Goal: Transaction & Acquisition: Download file/media

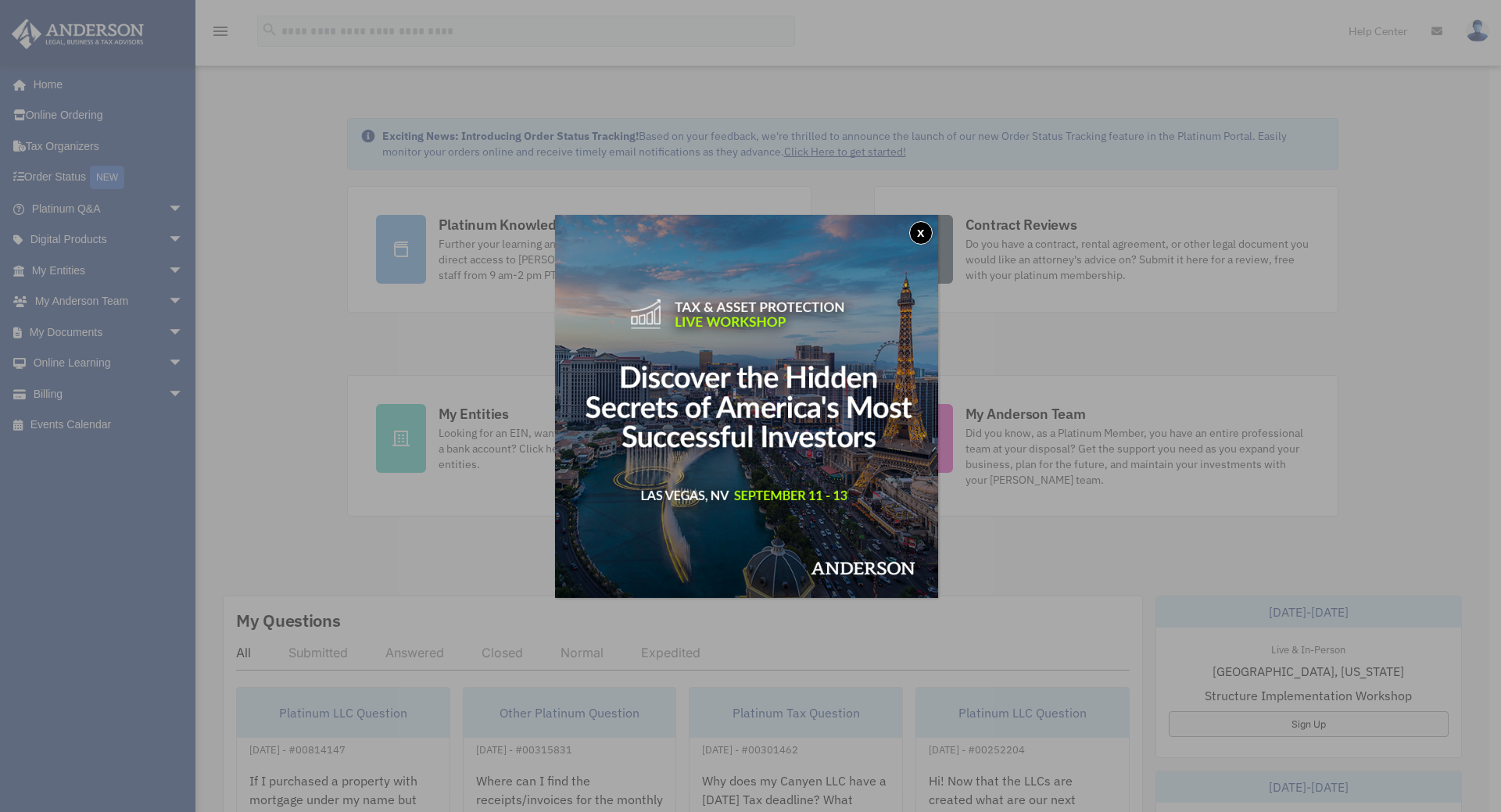
click at [927, 231] on button "x" at bounding box center [921, 233] width 24 height 24
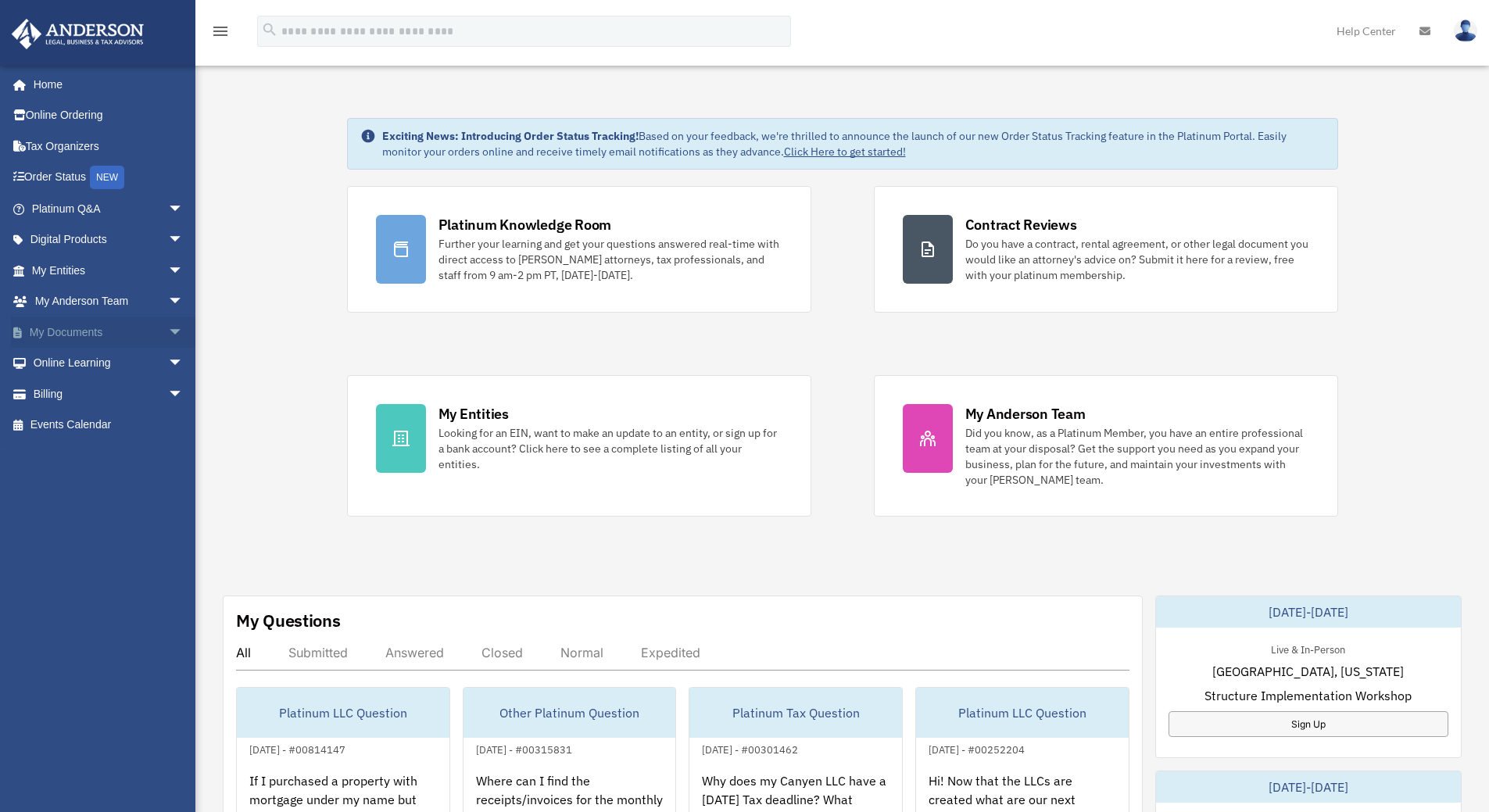
click at [168, 331] on span "arrow_drop_down" at bounding box center [184, 332] width 31 height 32
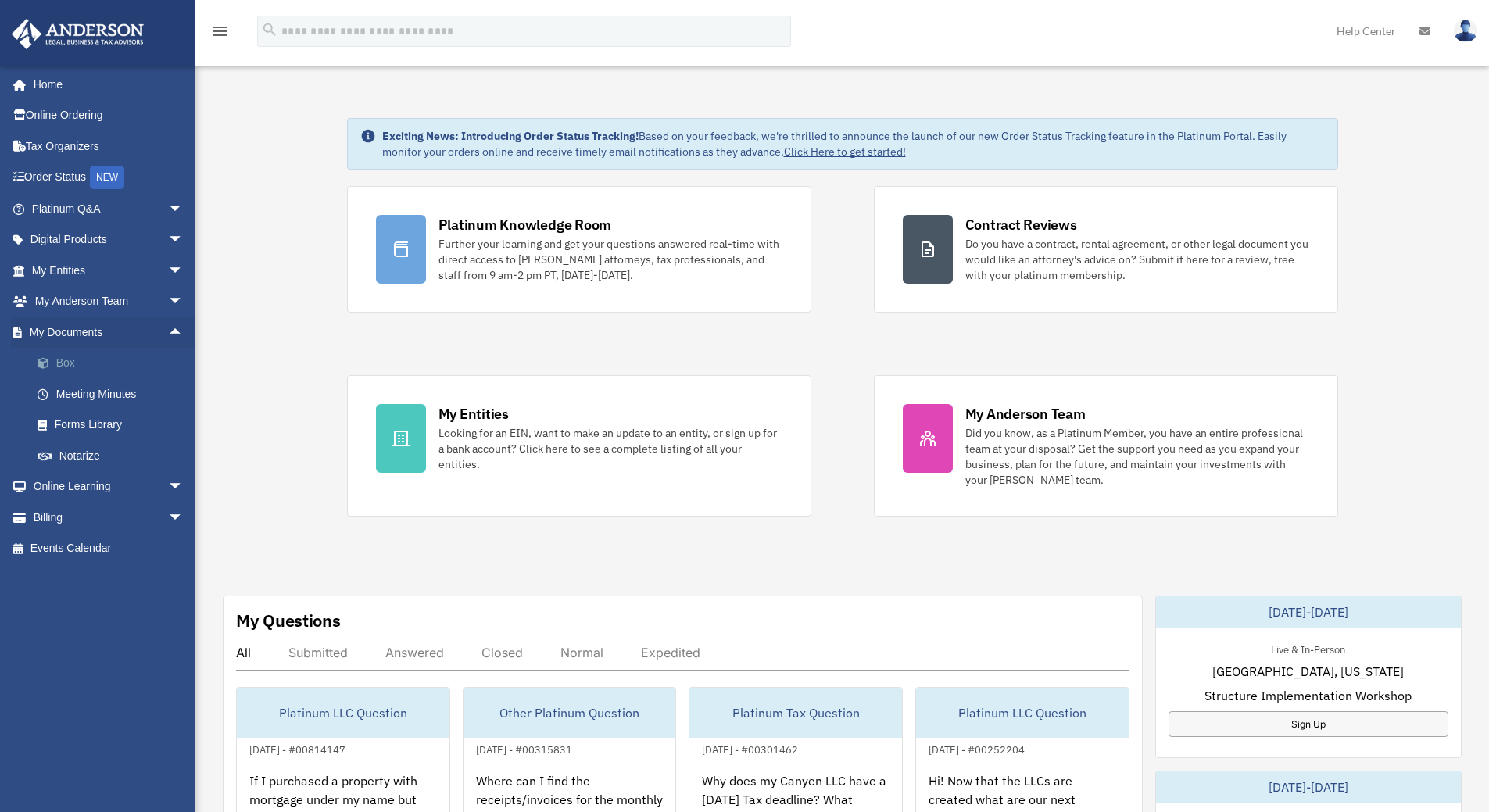
click at [107, 360] on link "Box" at bounding box center [114, 364] width 185 height 31
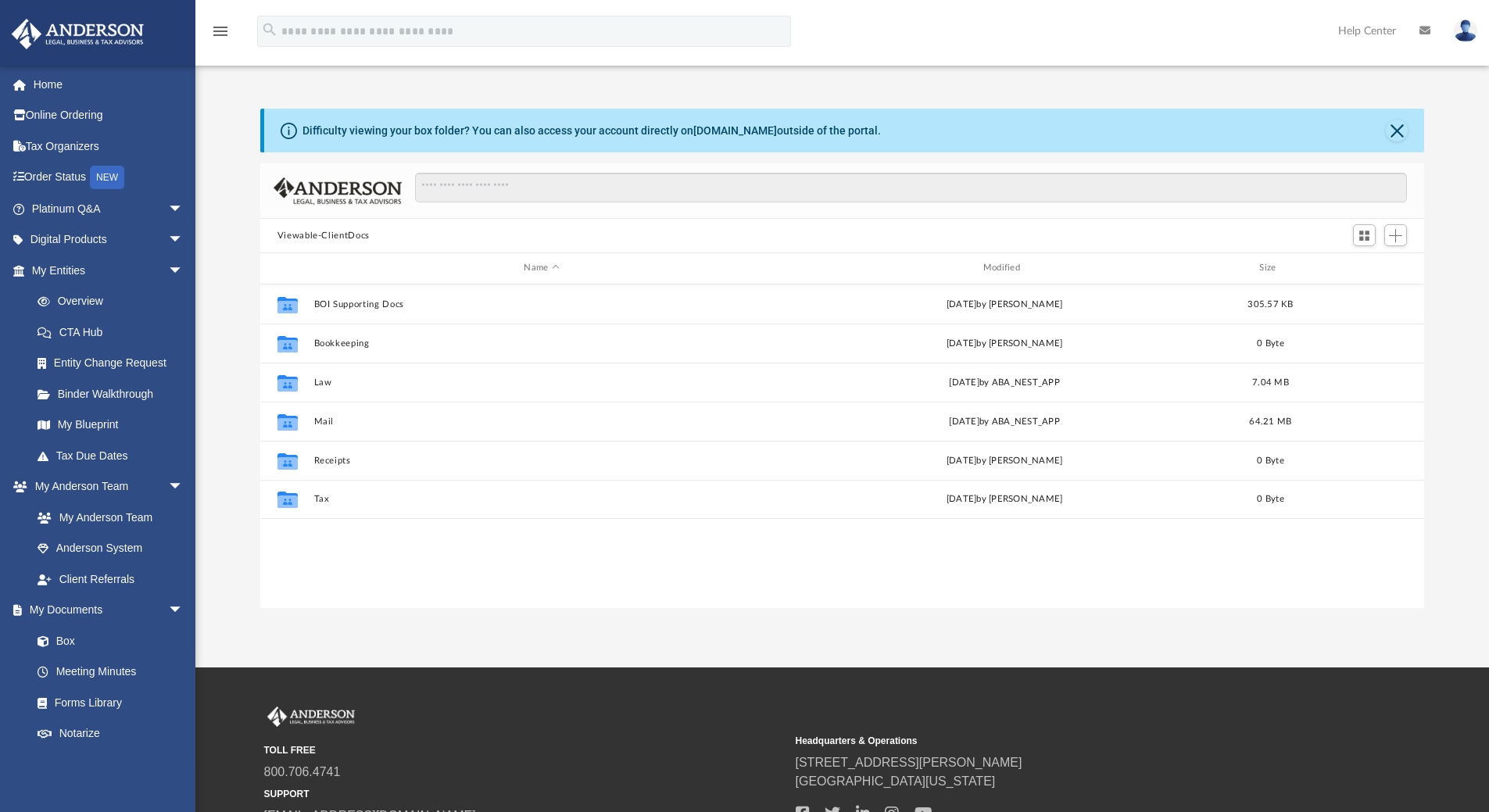
scroll to position [344, 1152]
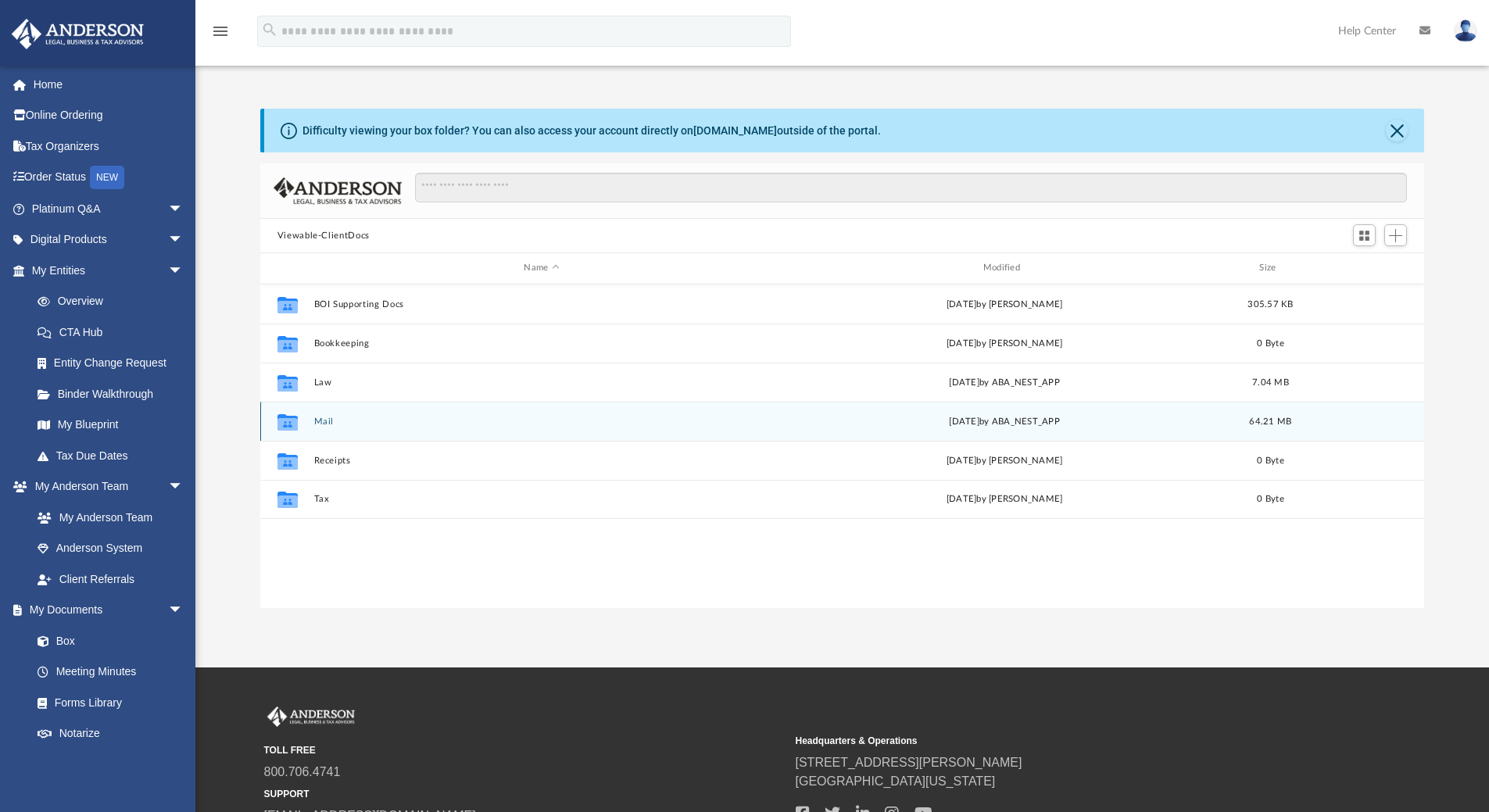
click at [282, 422] on icon "grid" at bounding box center [288, 423] width 20 height 13
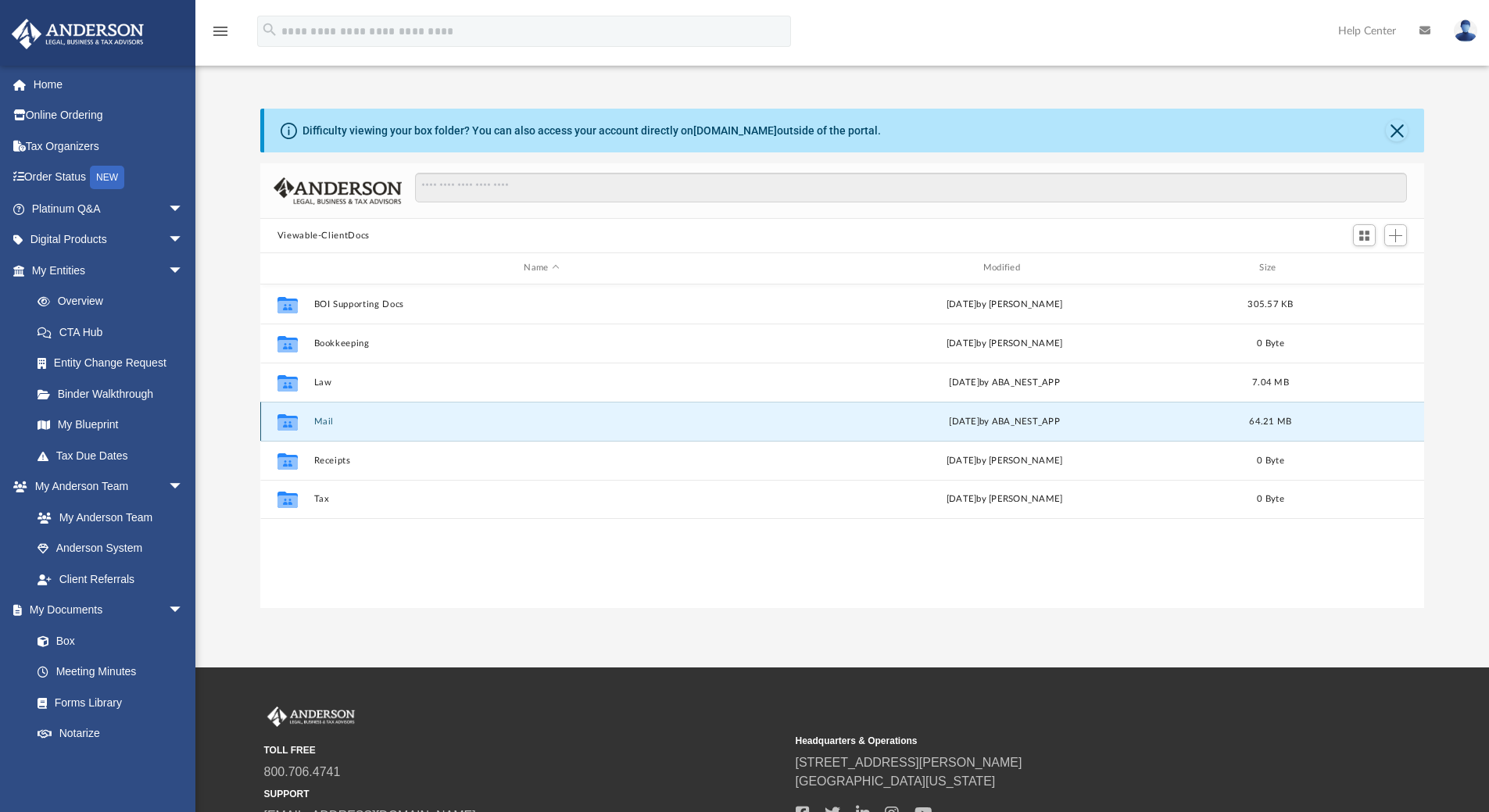
click at [282, 422] on icon "grid" at bounding box center [288, 423] width 20 height 13
click at [287, 421] on icon "grid" at bounding box center [288, 423] width 20 height 13
click at [1365, 427] on div "Collaborated Folder Mail [DATE] by ABA_NEST_APP 64.21 MB" at bounding box center [843, 422] width 1165 height 39
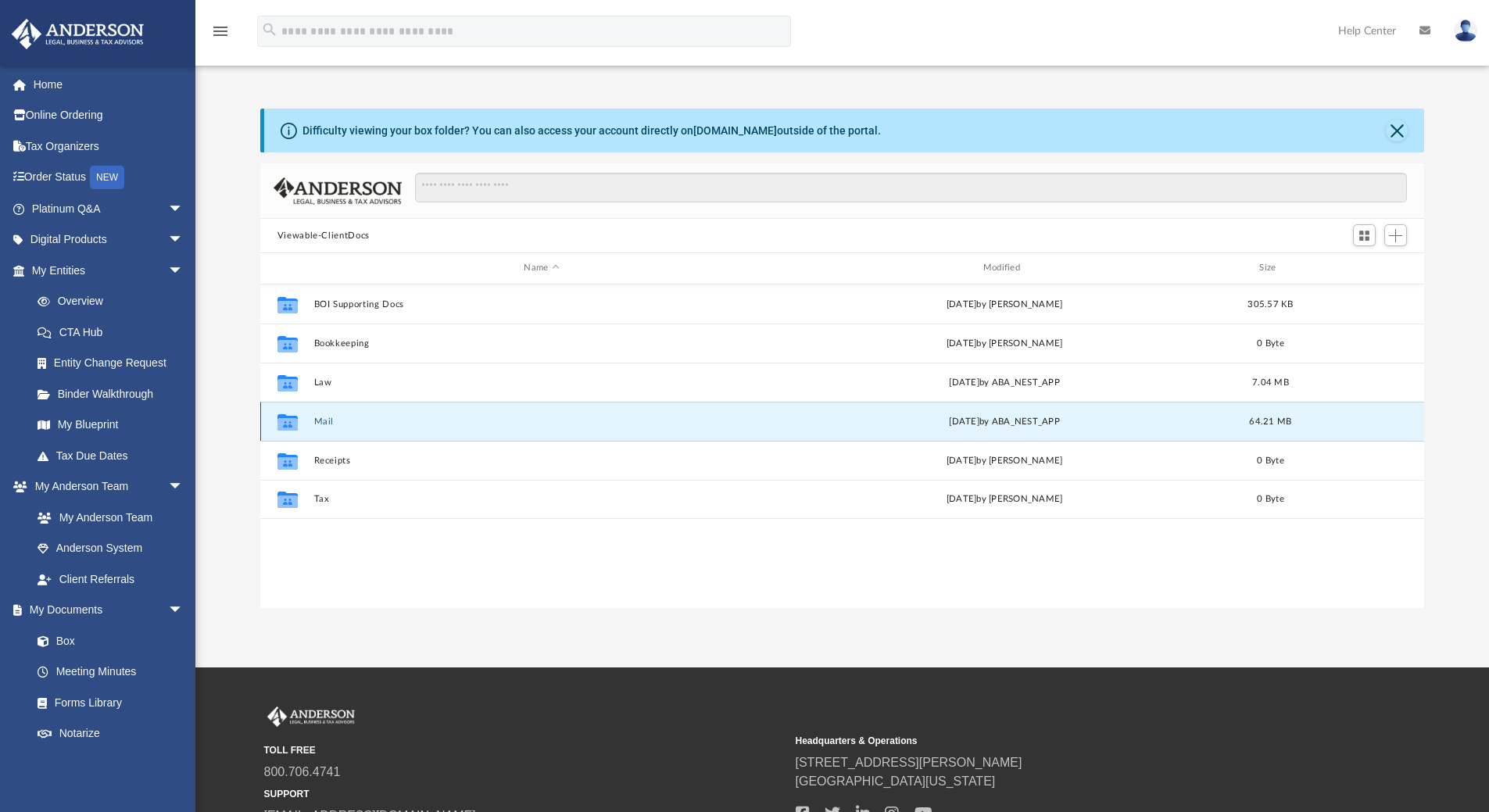
click at [323, 422] on button "Mail" at bounding box center [541, 421] width 456 height 10
click at [238, 538] on div "Difficulty viewing your box folder? You can also access your account directly o…" at bounding box center [842, 358] width 1294 height 500
click at [334, 418] on button "Mail" at bounding box center [541, 421] width 456 height 10
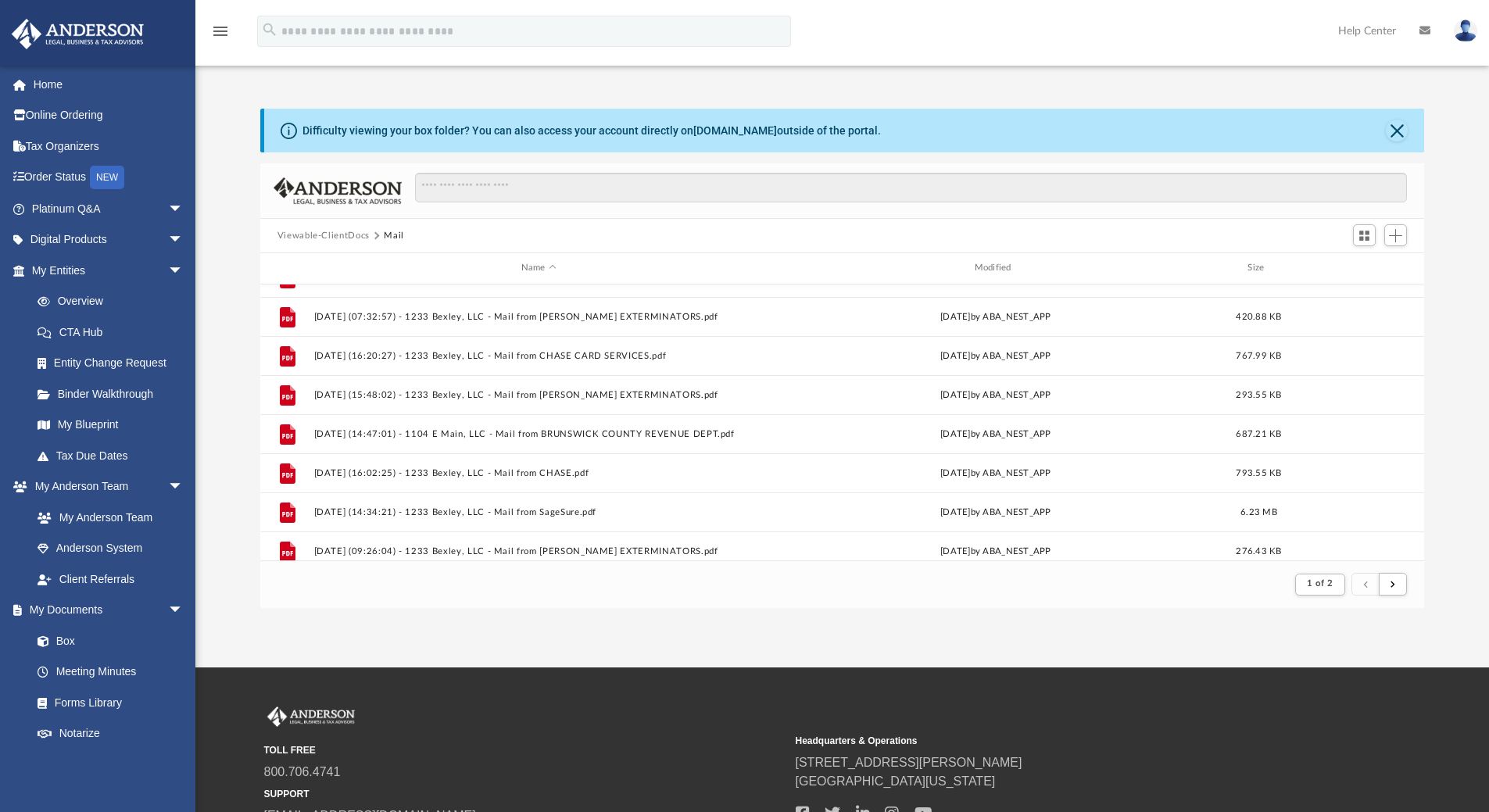
scroll to position [1329, 0]
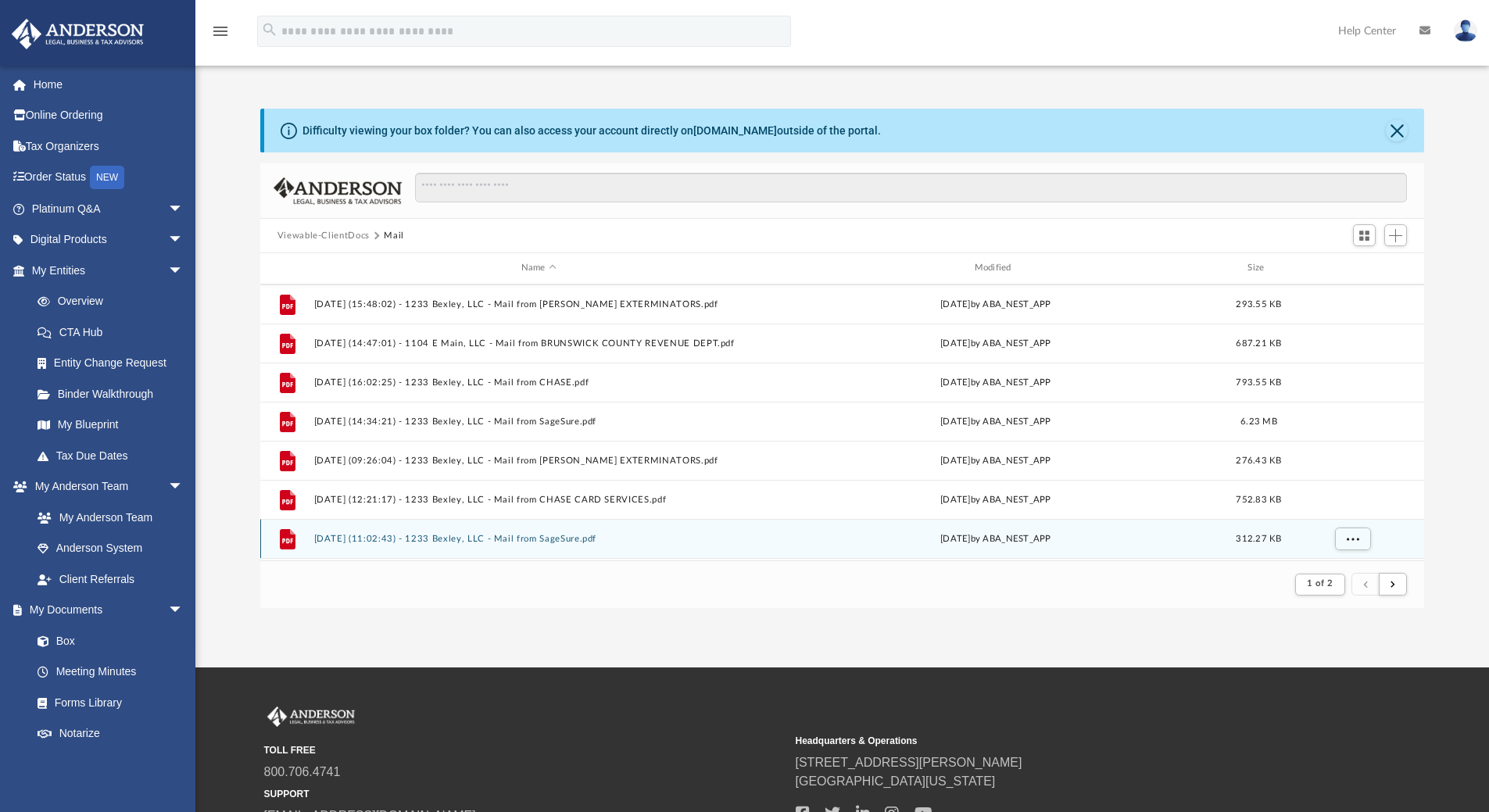
click at [578, 537] on button "[DATE] (11:02:43) - 1233 Bexley, LLC - Mail from SageSure.pdf" at bounding box center [538, 538] width 450 height 10
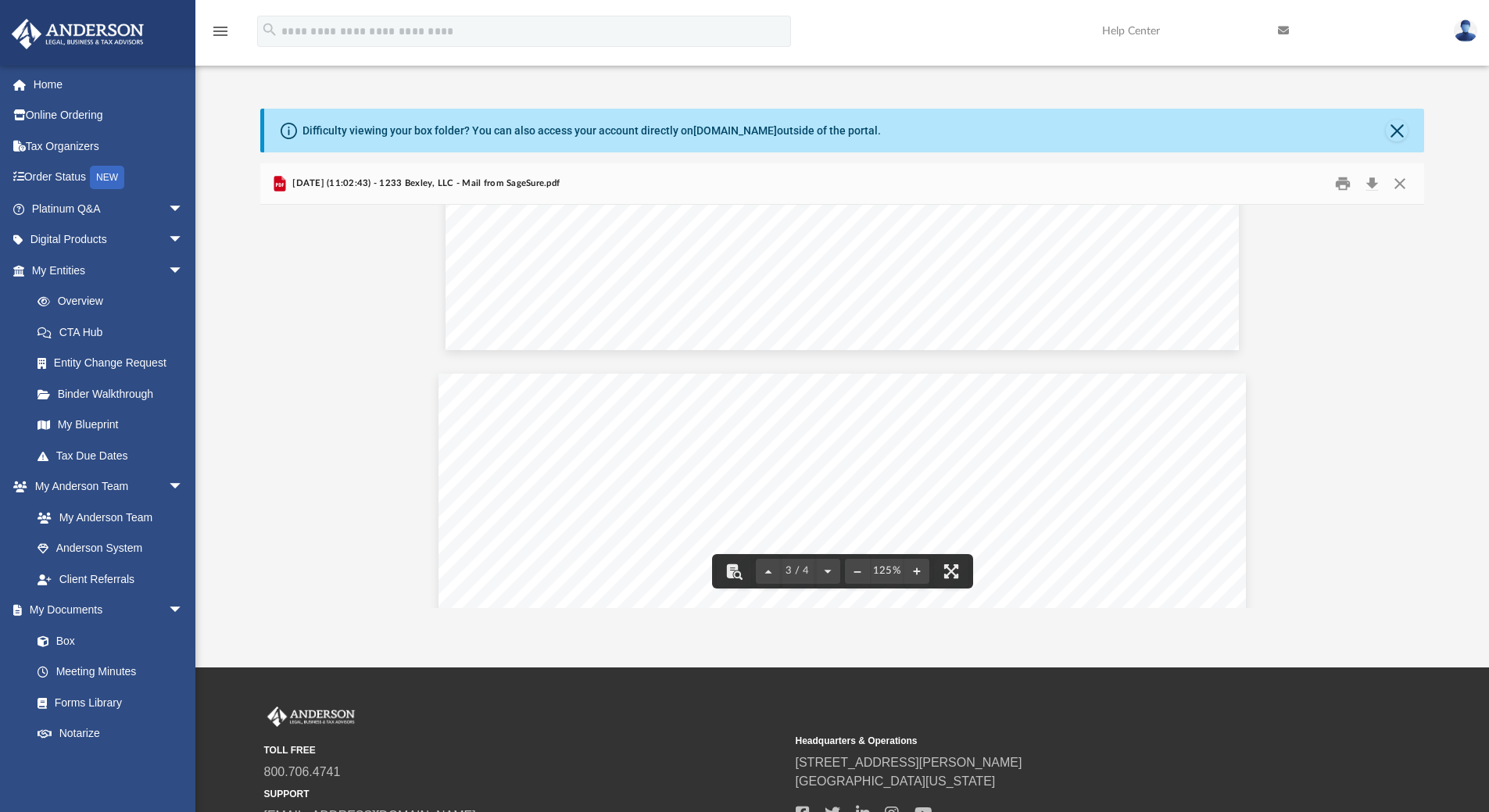
scroll to position [2110, 0]
click at [1375, 187] on button "Download" at bounding box center [1373, 184] width 28 height 24
click at [224, 155] on div "Difficulty viewing your box folder? You can also access your account directly o…" at bounding box center [842, 358] width 1294 height 500
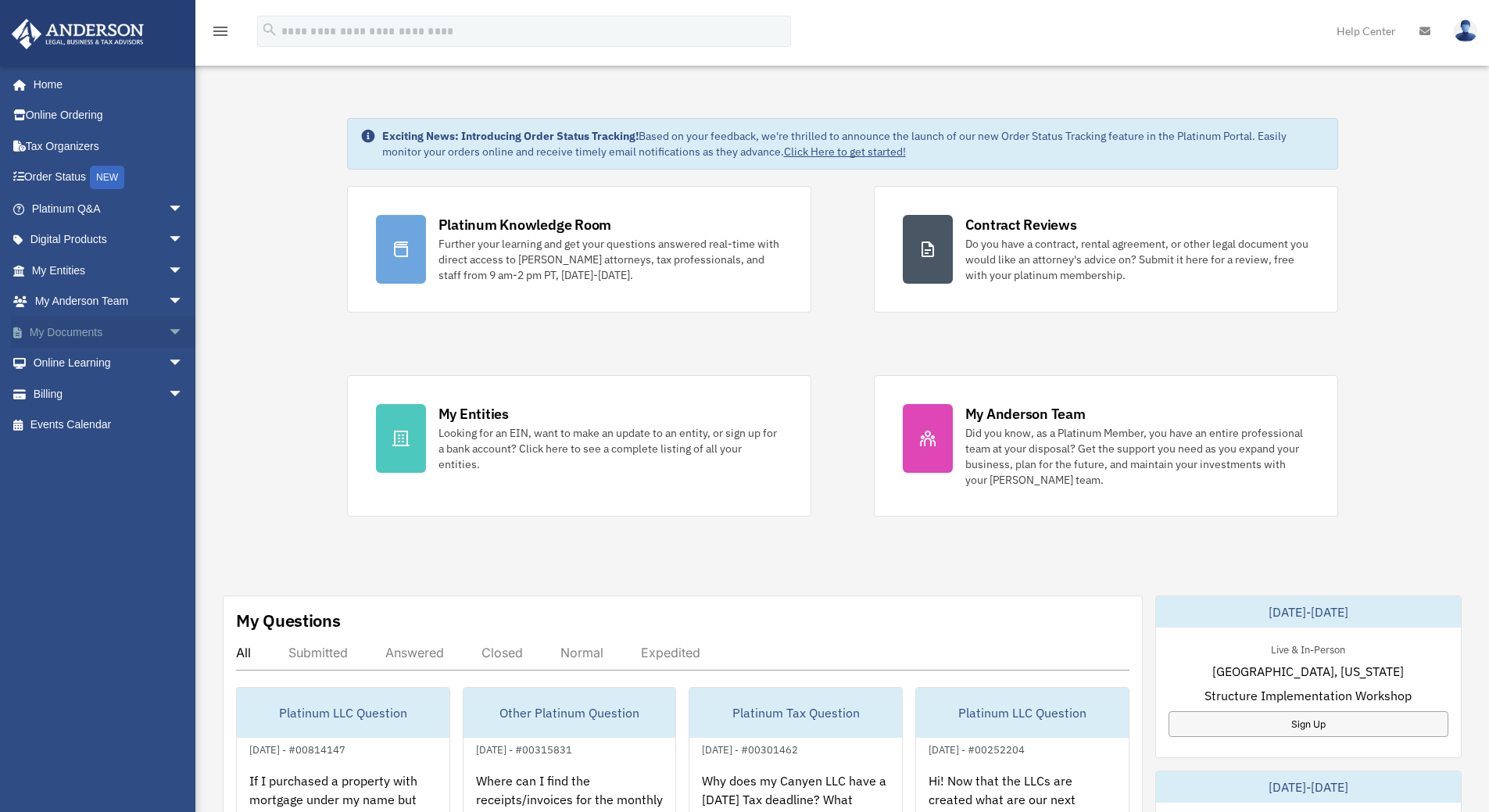
click at [66, 334] on link "My Documents arrow_drop_down" at bounding box center [109, 332] width 196 height 31
click at [168, 328] on span "arrow_drop_down" at bounding box center [184, 332] width 31 height 32
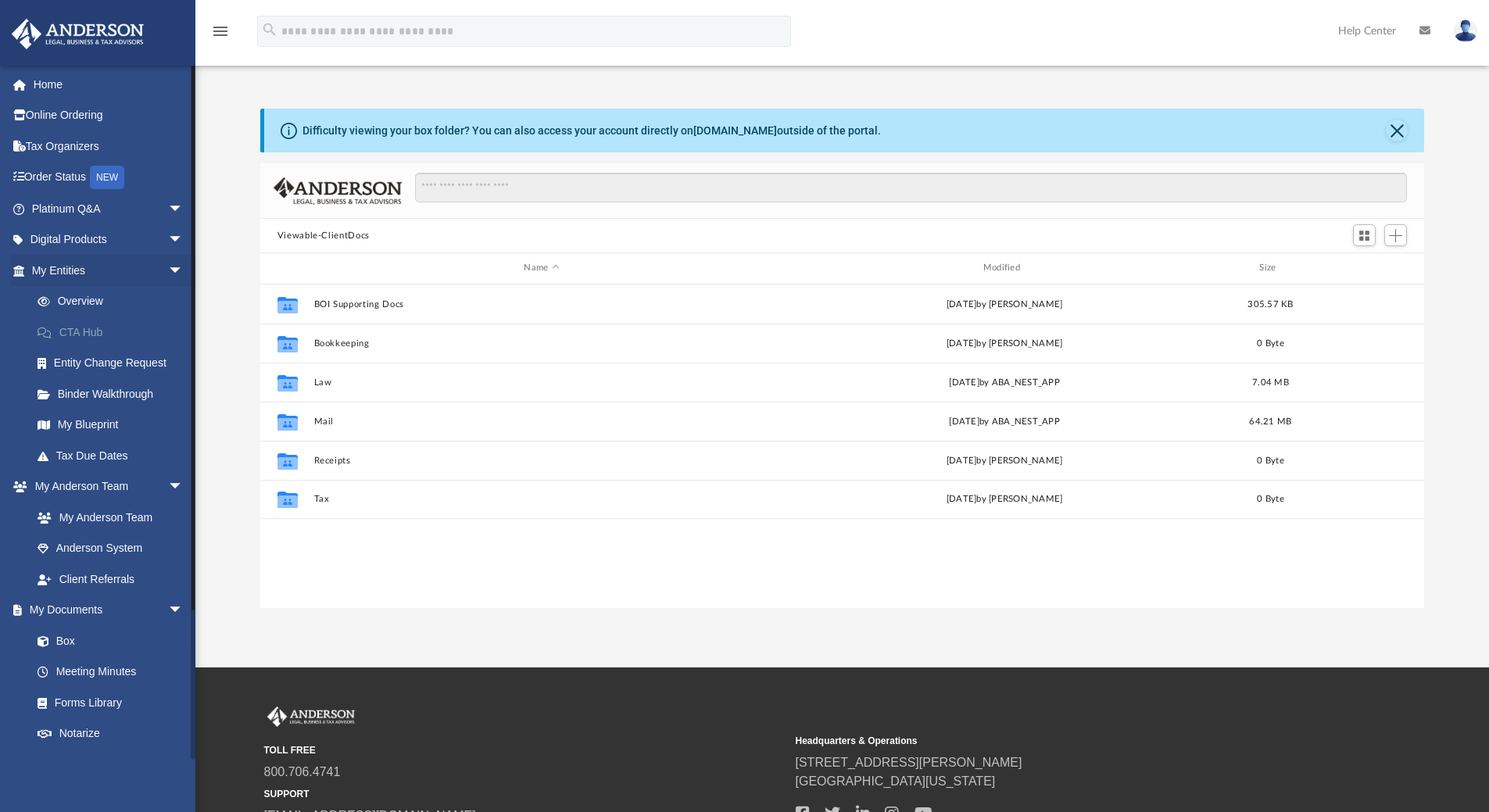
scroll to position [344, 1152]
click at [61, 636] on link "Box" at bounding box center [114, 641] width 185 height 31
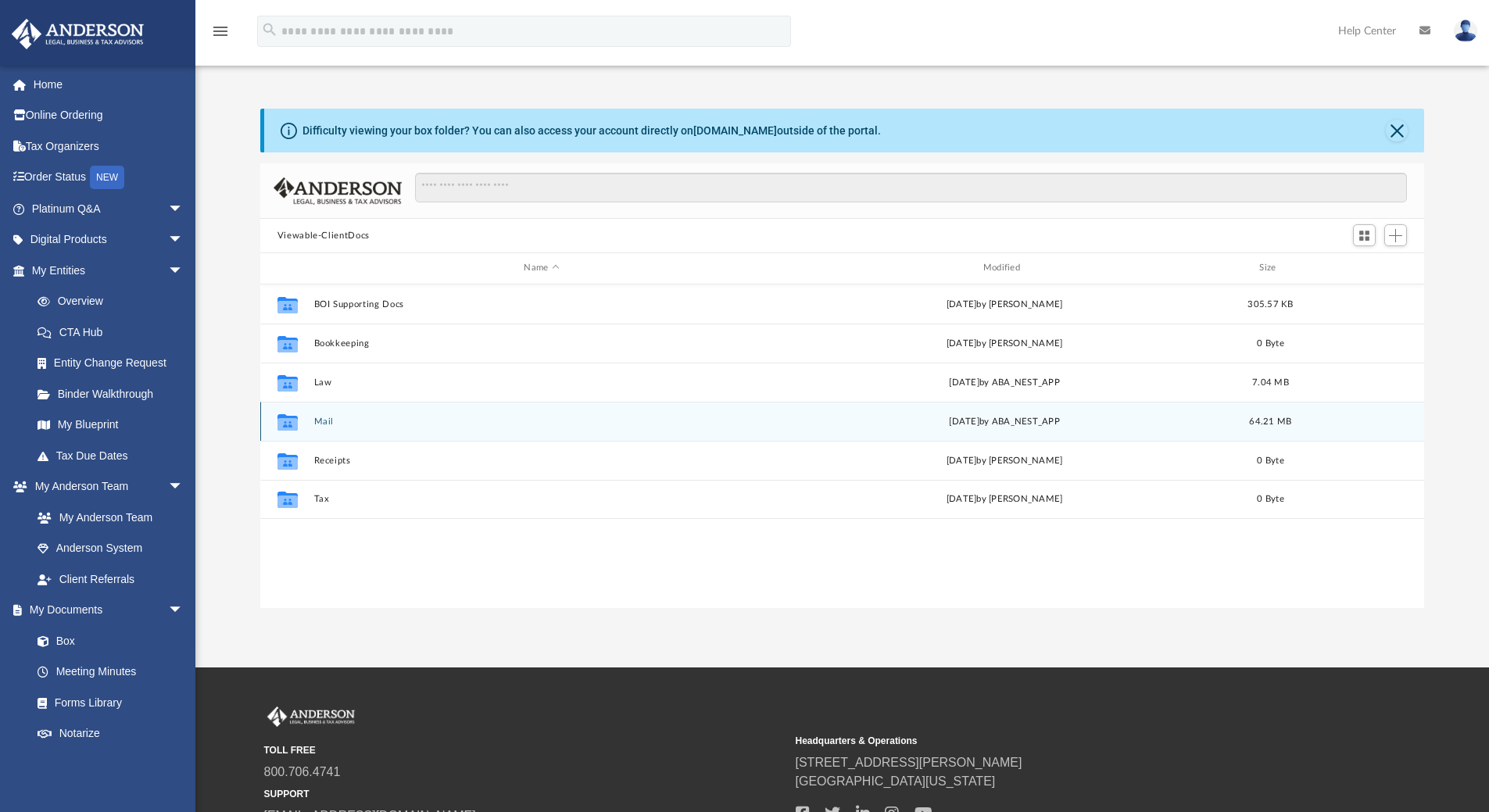
click at [326, 420] on button "Mail" at bounding box center [541, 421] width 456 height 10
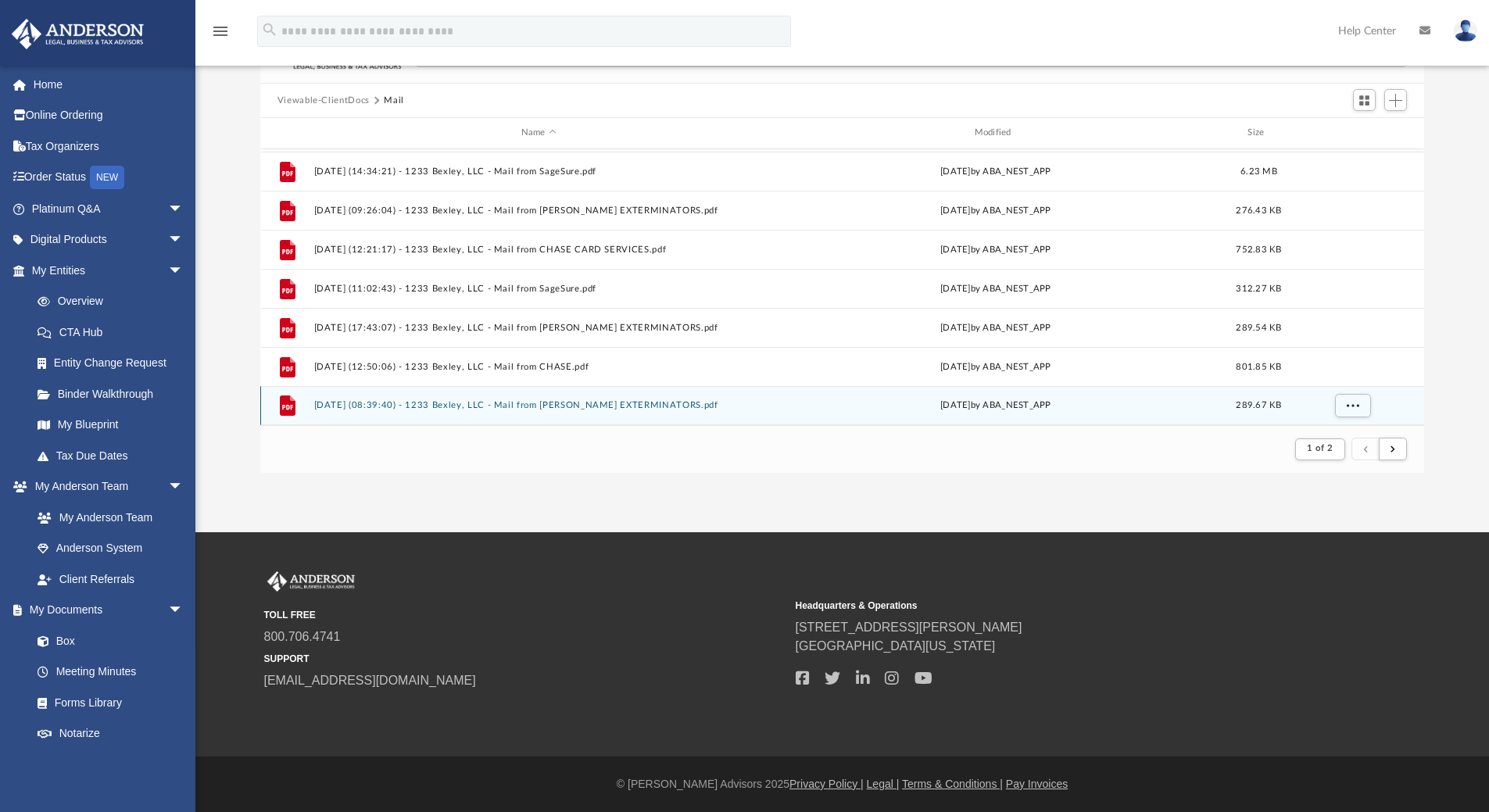
scroll to position [1365, 0]
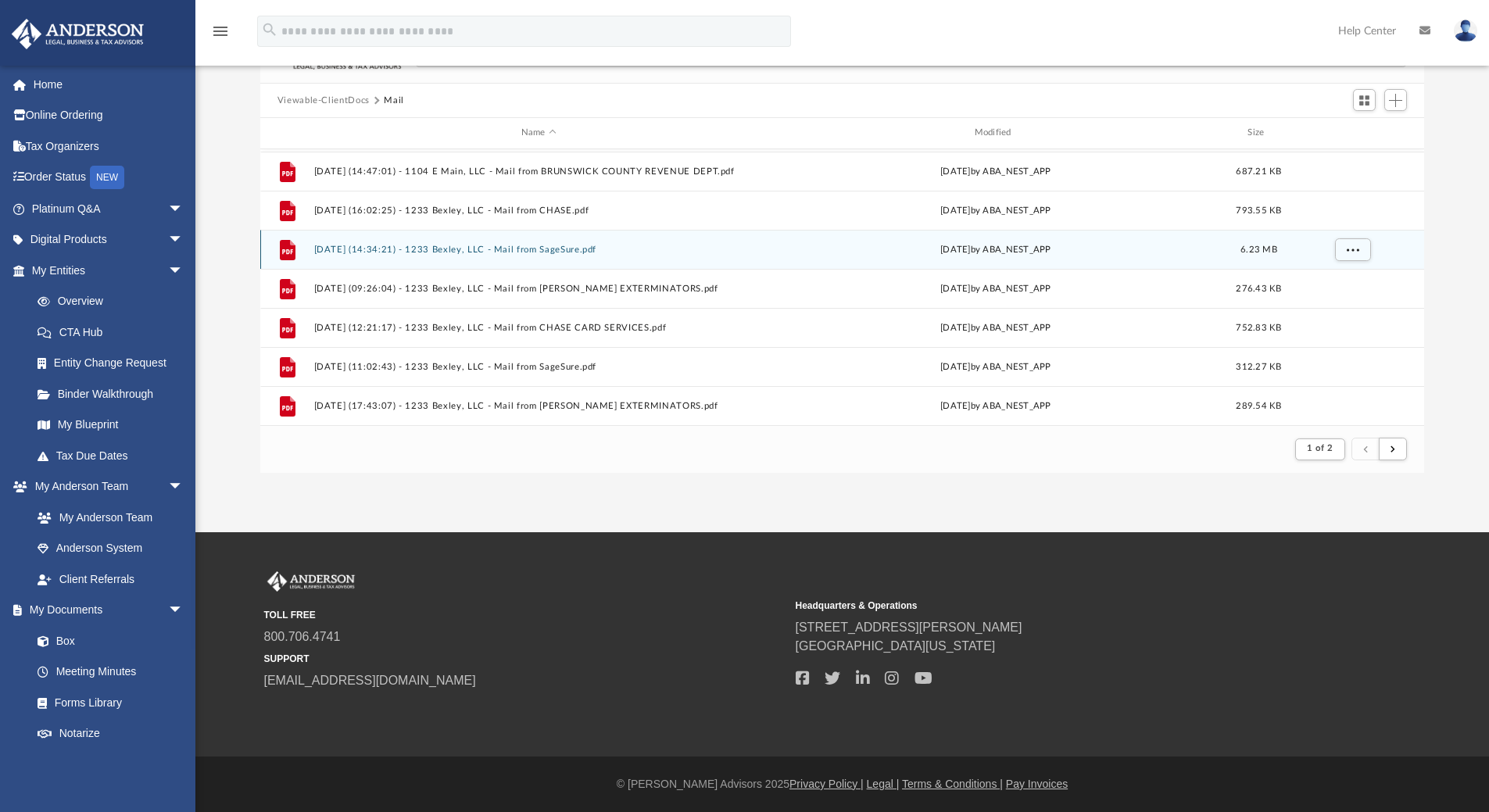
click at [566, 249] on button "[DATE] (14:34:21) - 1233 Bexley, LLC - Mail from SageSure.pdf" at bounding box center [538, 249] width 450 height 10
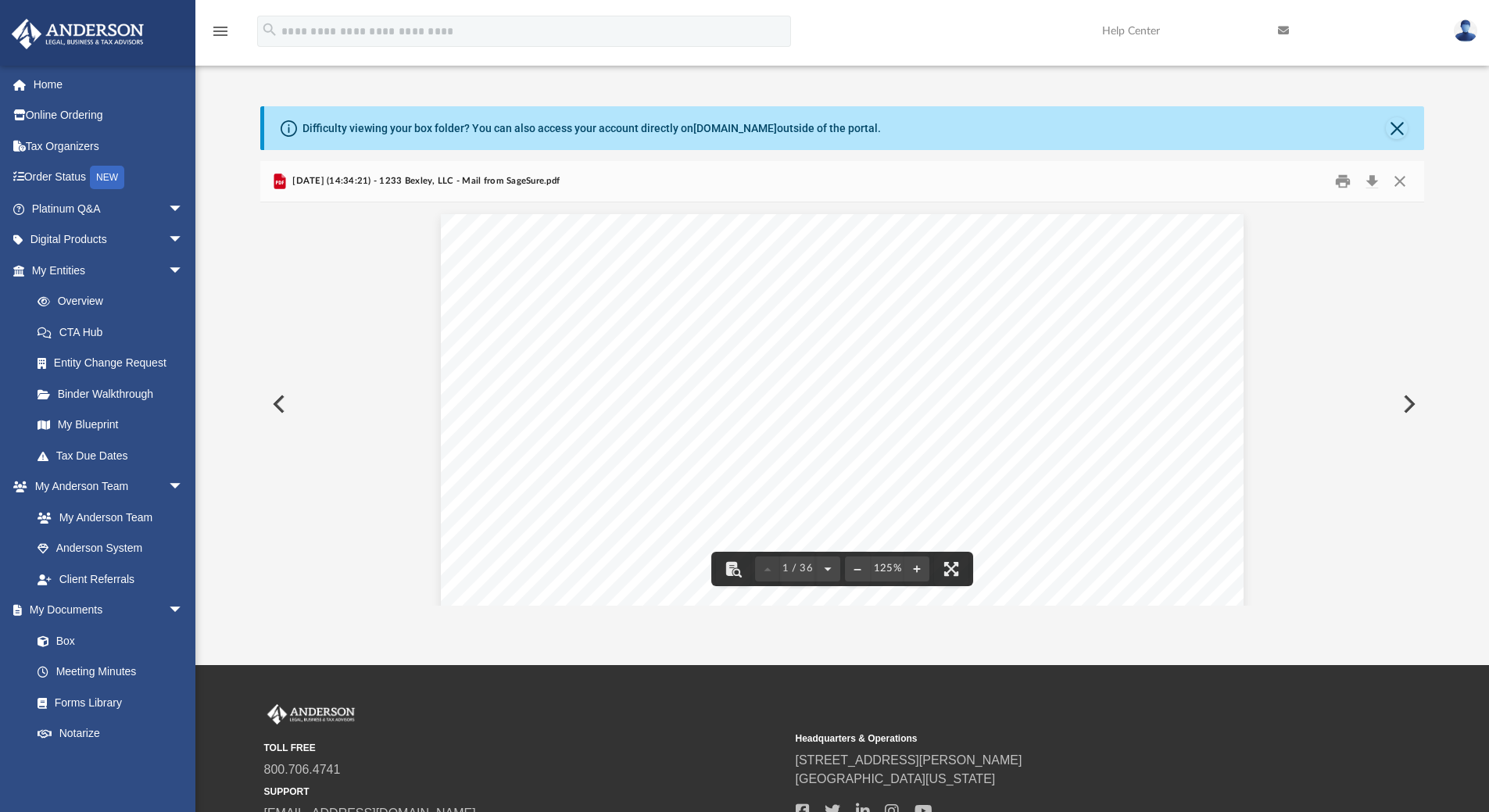
scroll to position [0, 0]
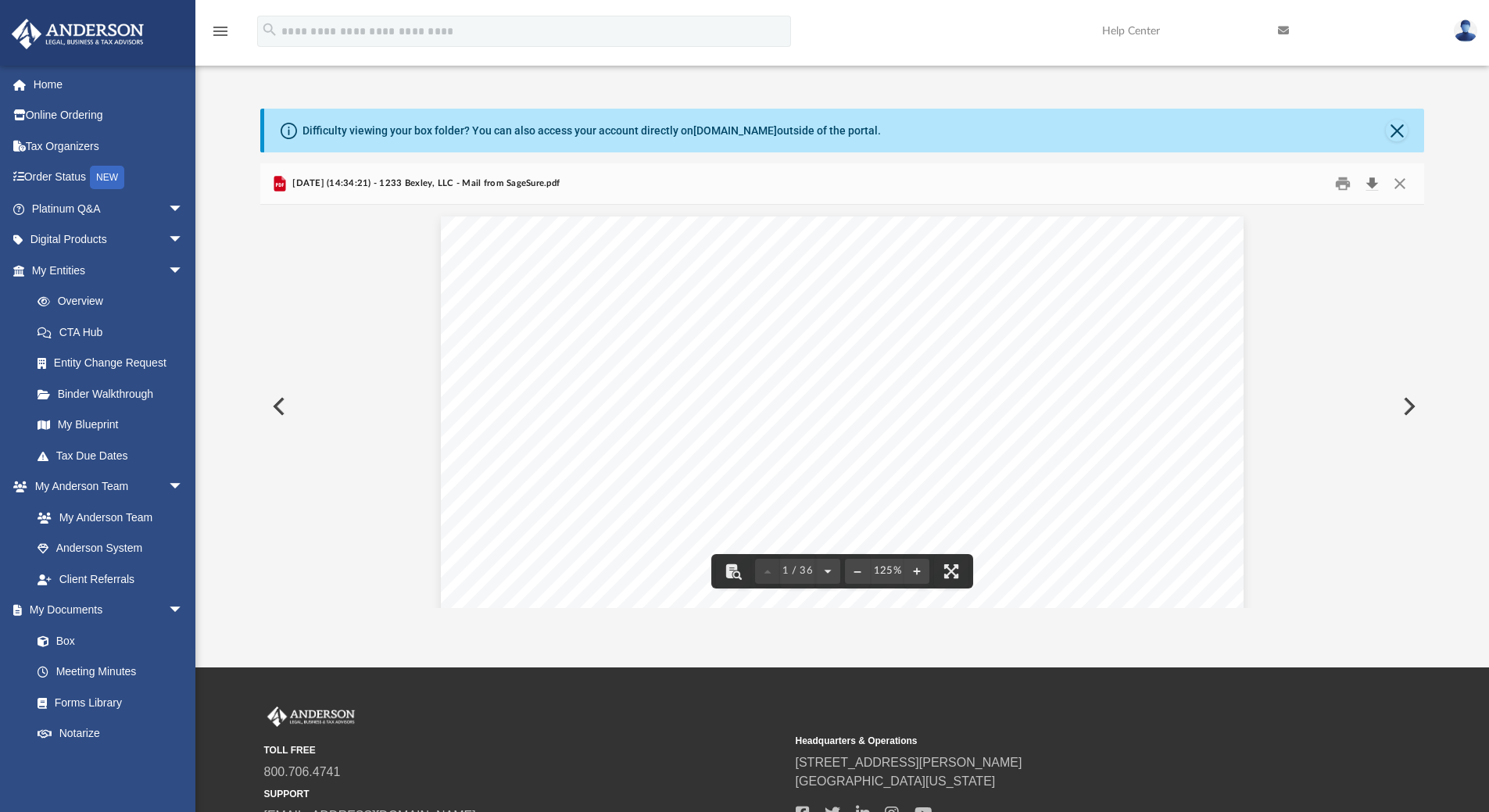
click at [1371, 186] on button "Download" at bounding box center [1373, 184] width 28 height 24
